Goal: Task Accomplishment & Management: Use online tool/utility

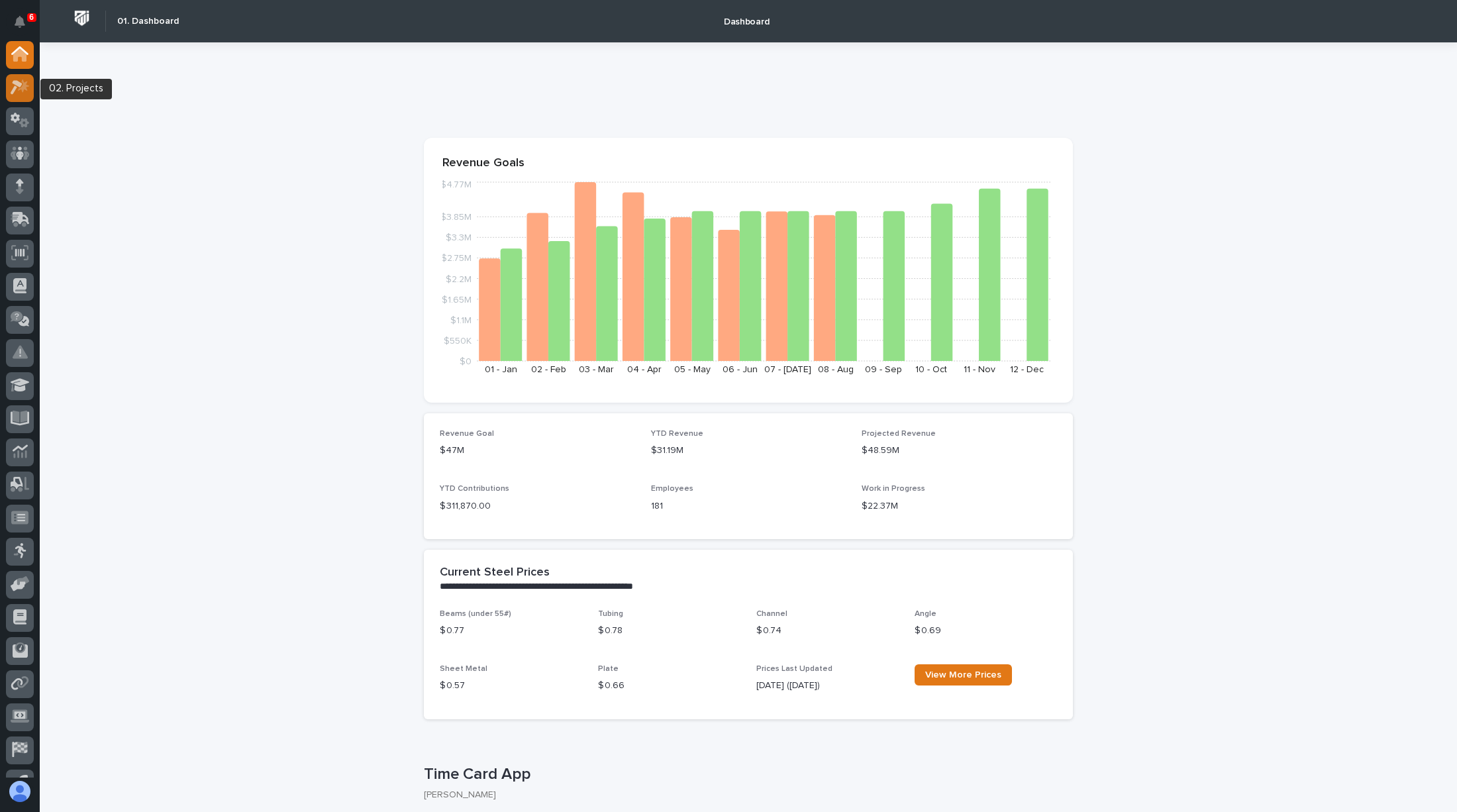
click at [18, 88] on icon at bounding box center [20, 87] width 19 height 15
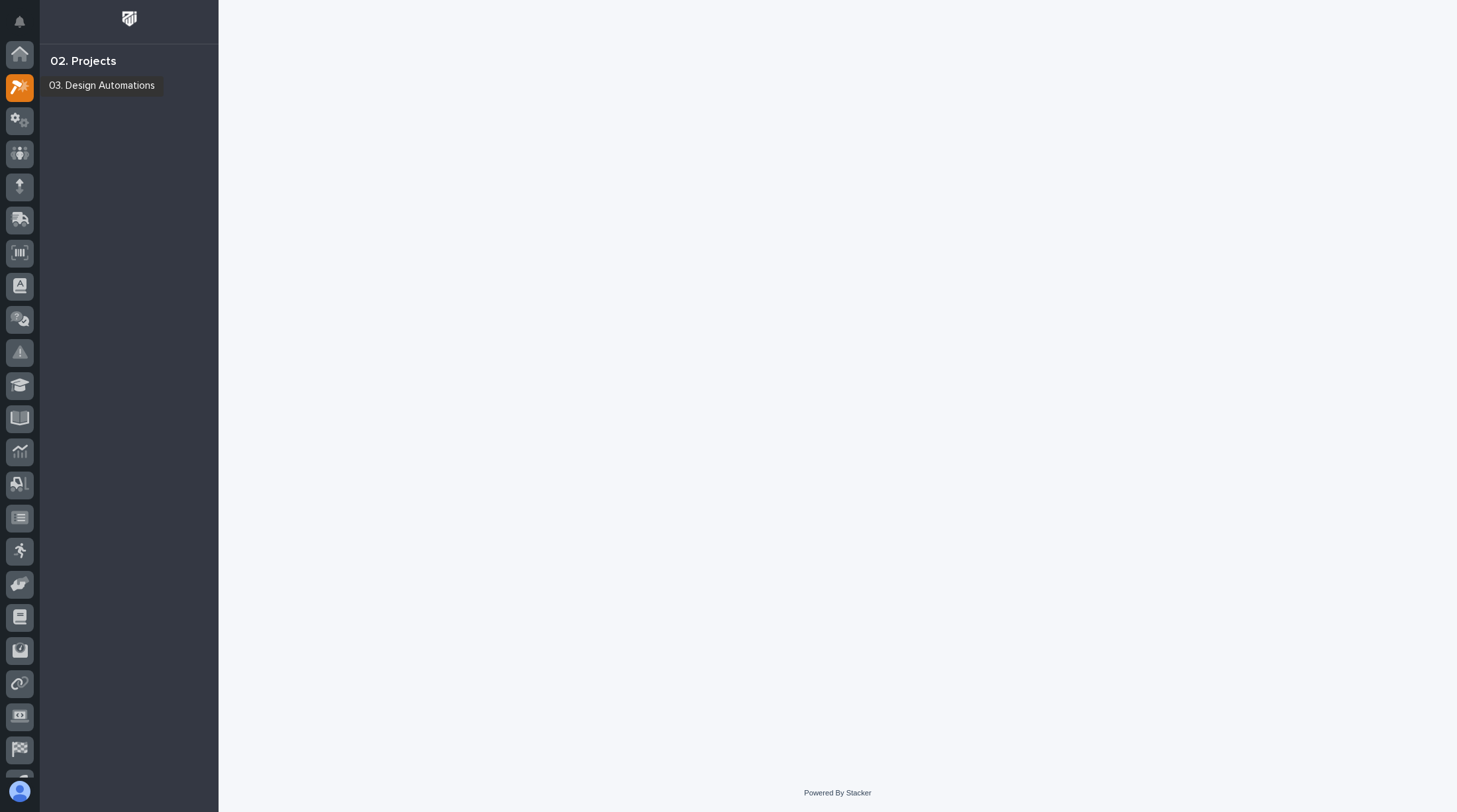
scroll to position [33, 0]
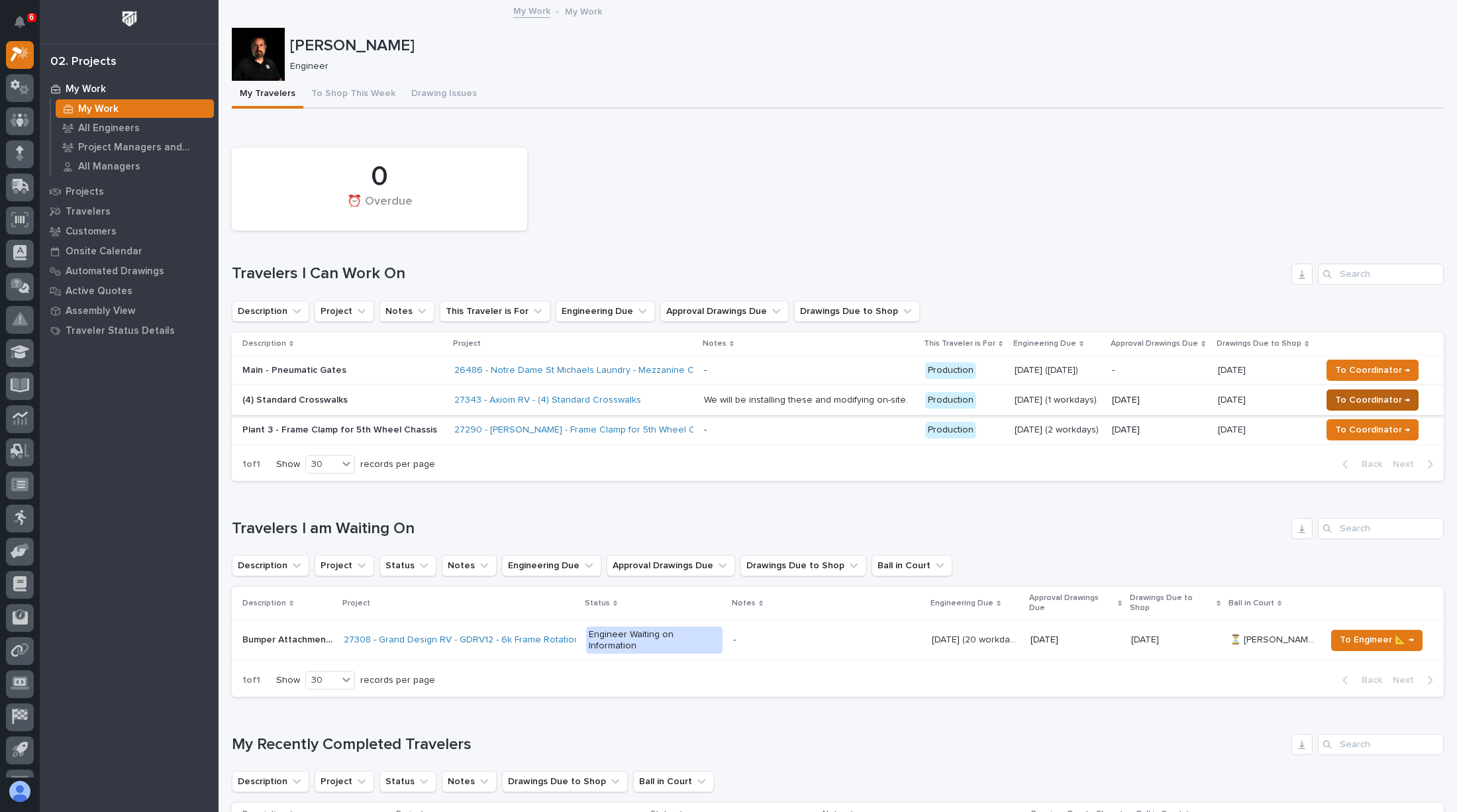
click at [1355, 392] on span "To Coordinator →" at bounding box center [1373, 401] width 74 height 16
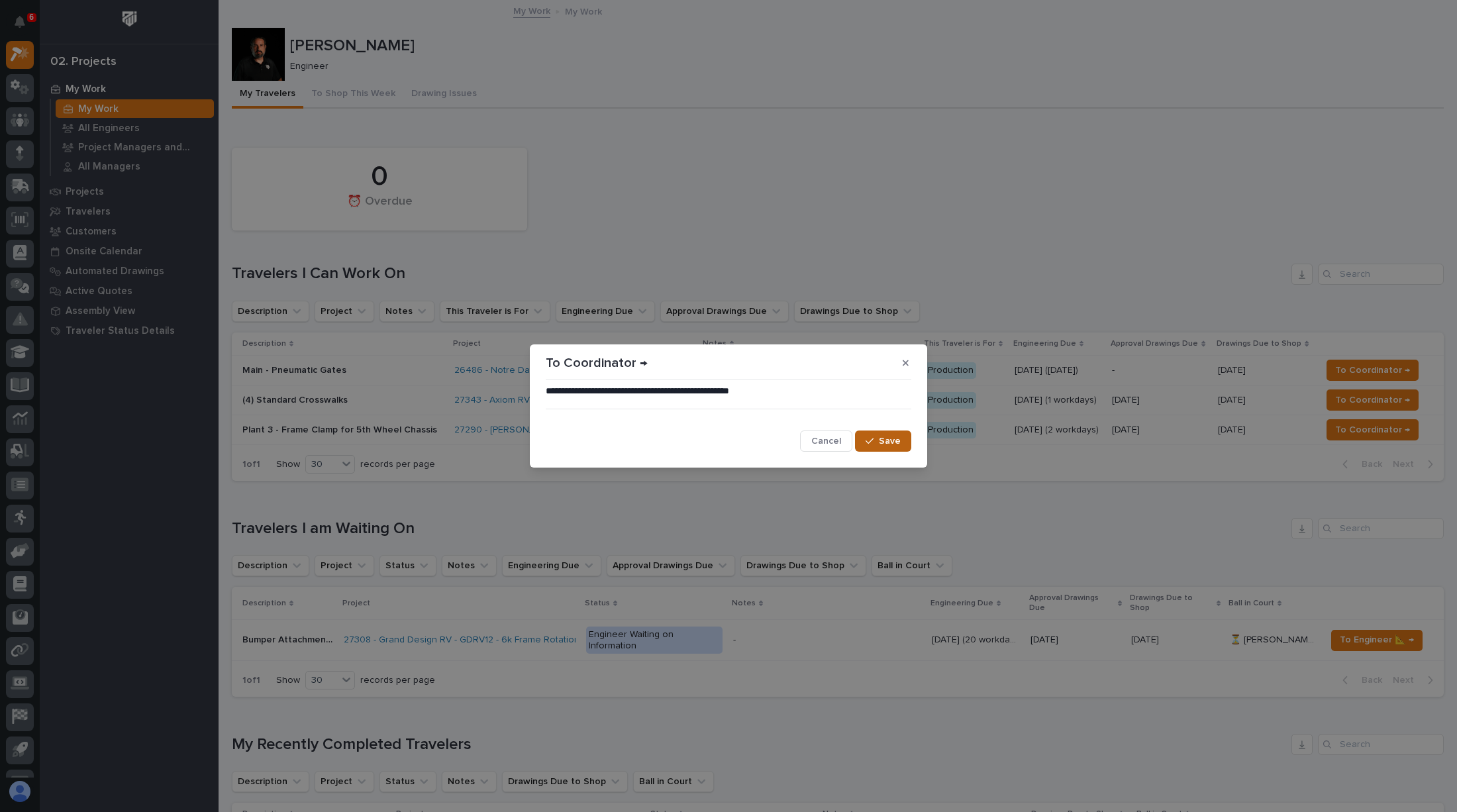
click at [892, 440] on span "Save" at bounding box center [890, 441] width 22 height 12
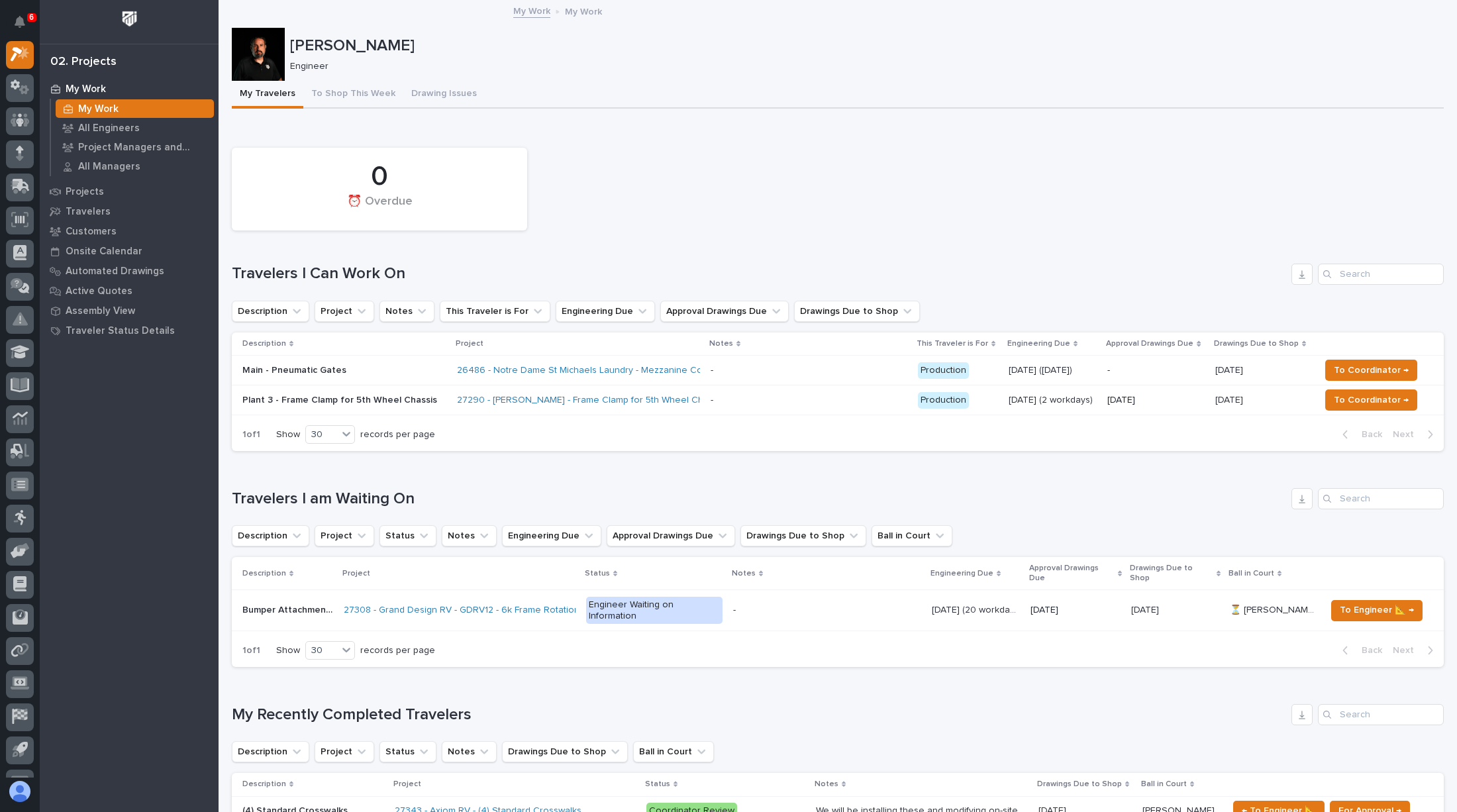
click at [615, 682] on div "Loading... Saving… My Recently Completed Travelers Description Project Status N…" at bounding box center [838, 790] width 1213 height 225
click at [984, 295] on div "0 ⏰ Overdue Travelers I Can Work On Description Project Notes This Traveler is …" at bounding box center [838, 296] width 1213 height 311
click at [853, 375] on p at bounding box center [809, 371] width 197 height 11
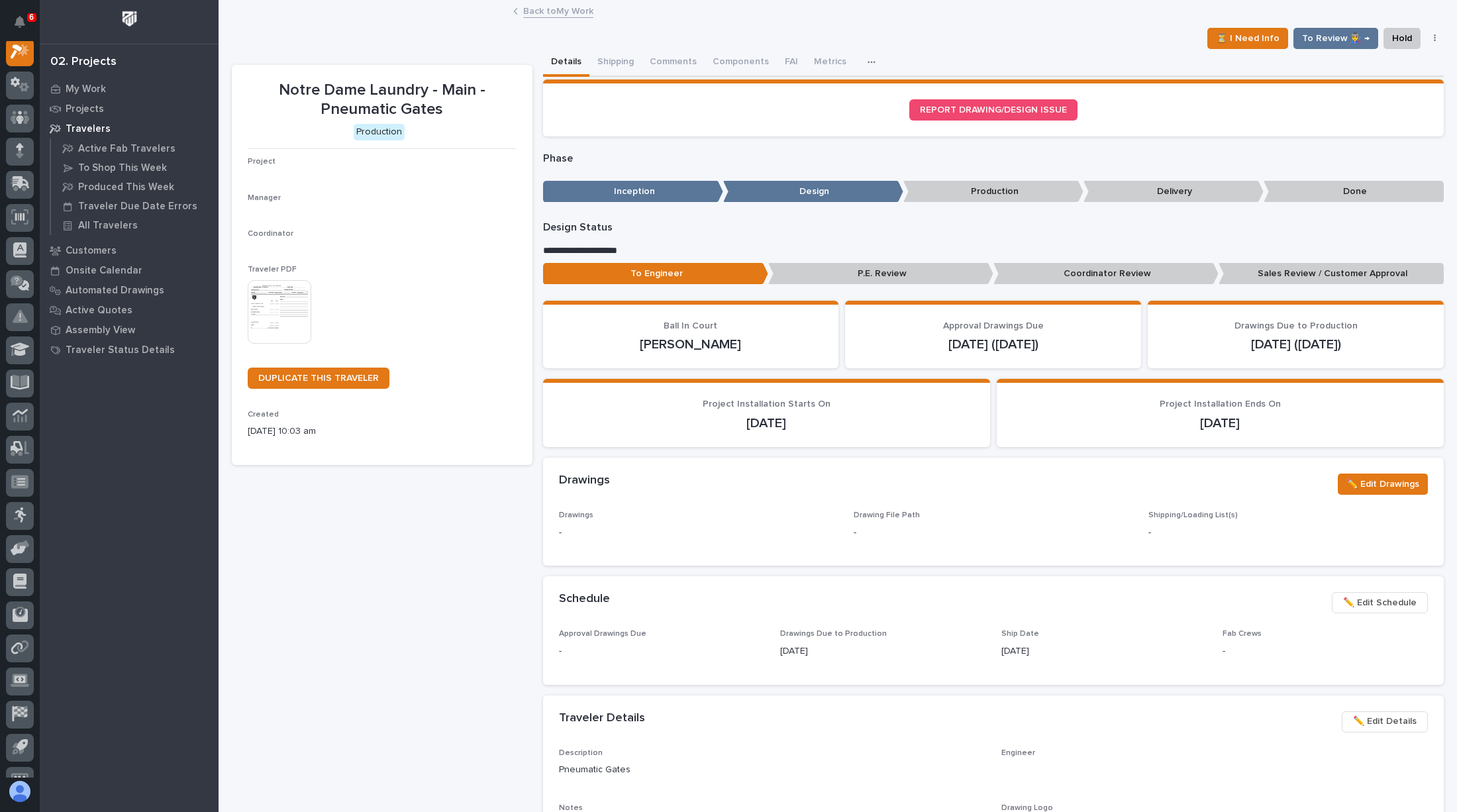
scroll to position [33, 0]
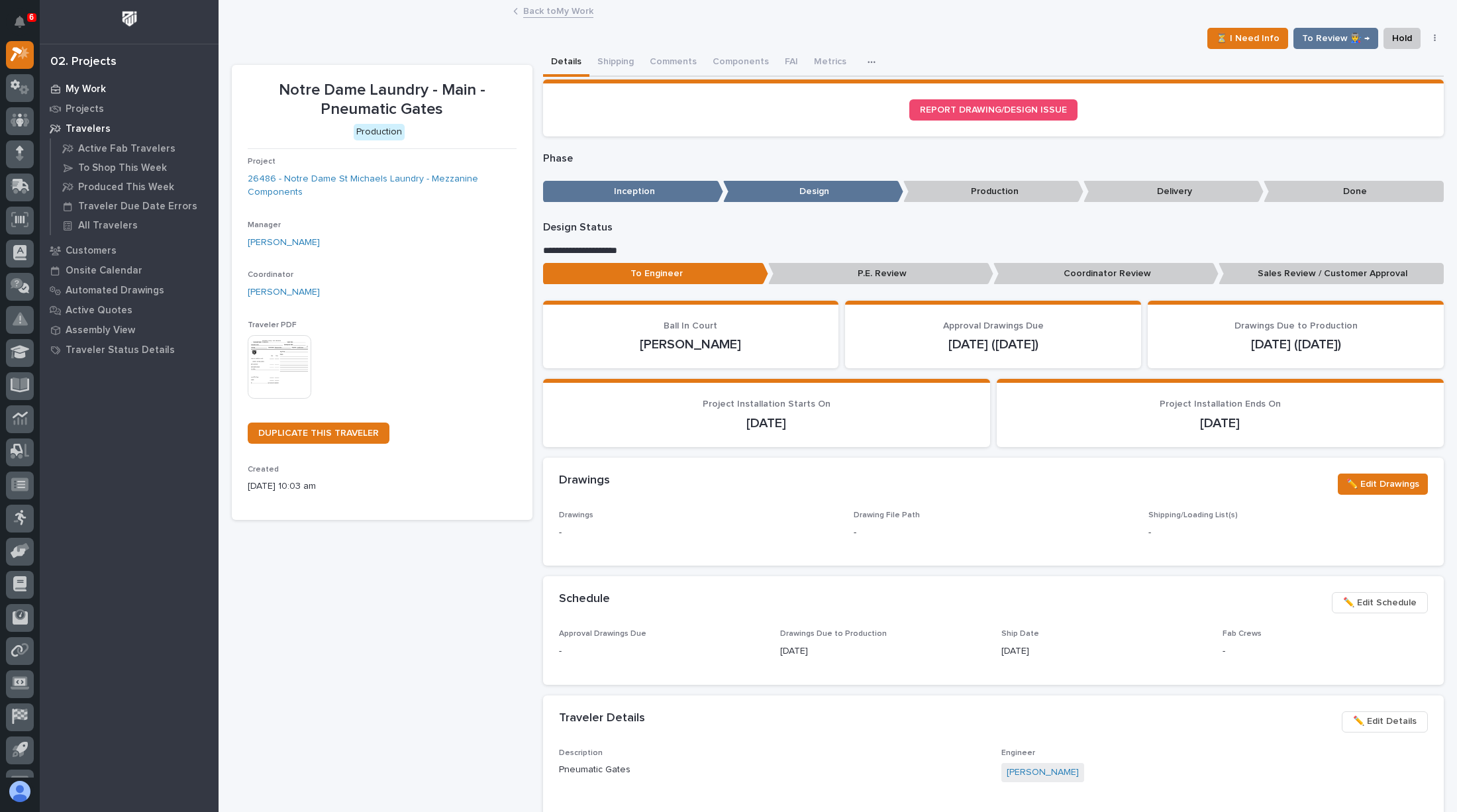
click at [65, 92] on p "My Work" at bounding box center [85, 89] width 40 height 12
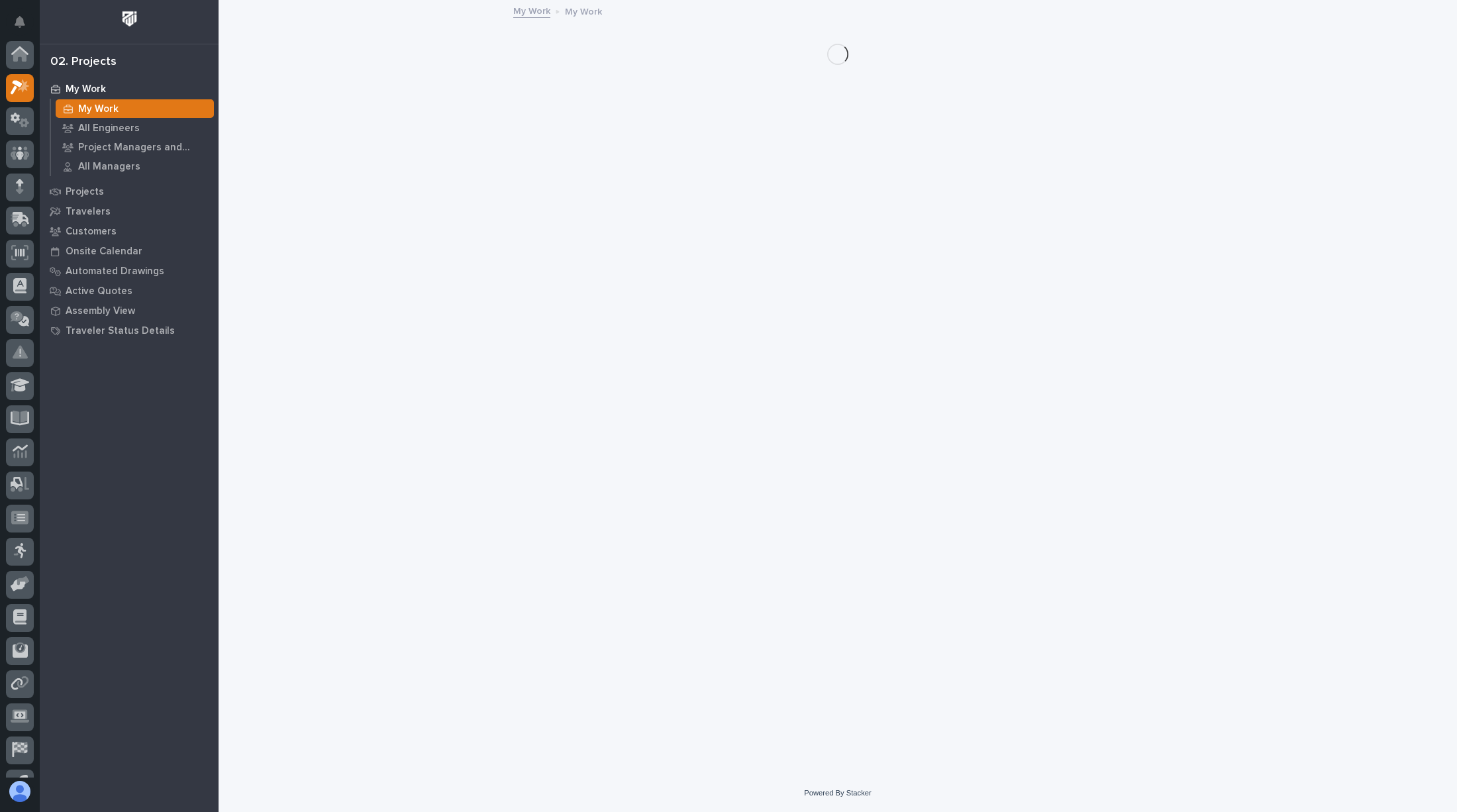
scroll to position [33, 0]
